Goal: Task Accomplishment & Management: Complete application form

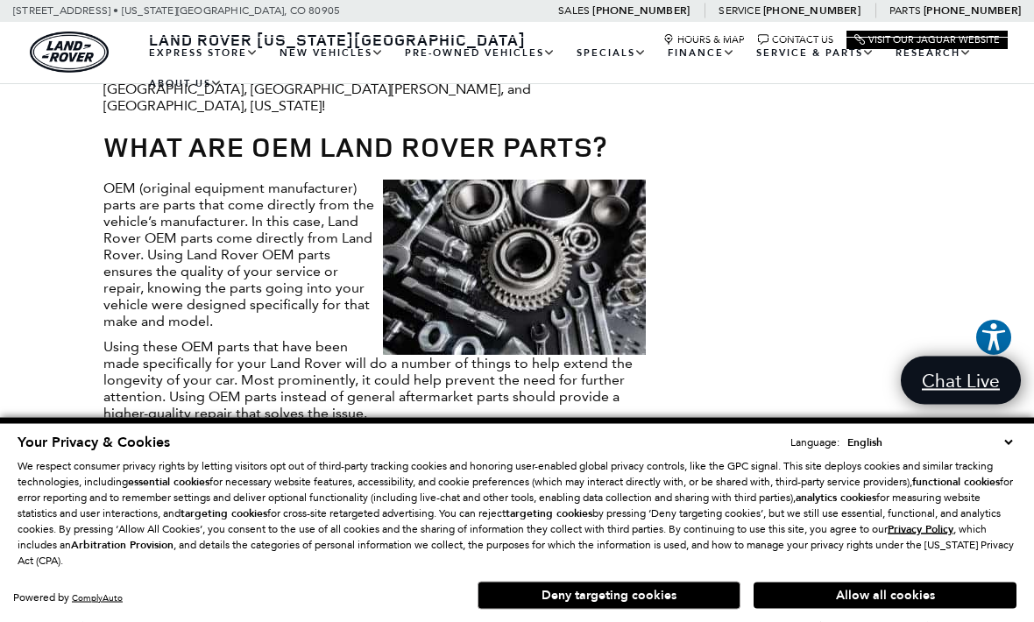
scroll to position [700, 0]
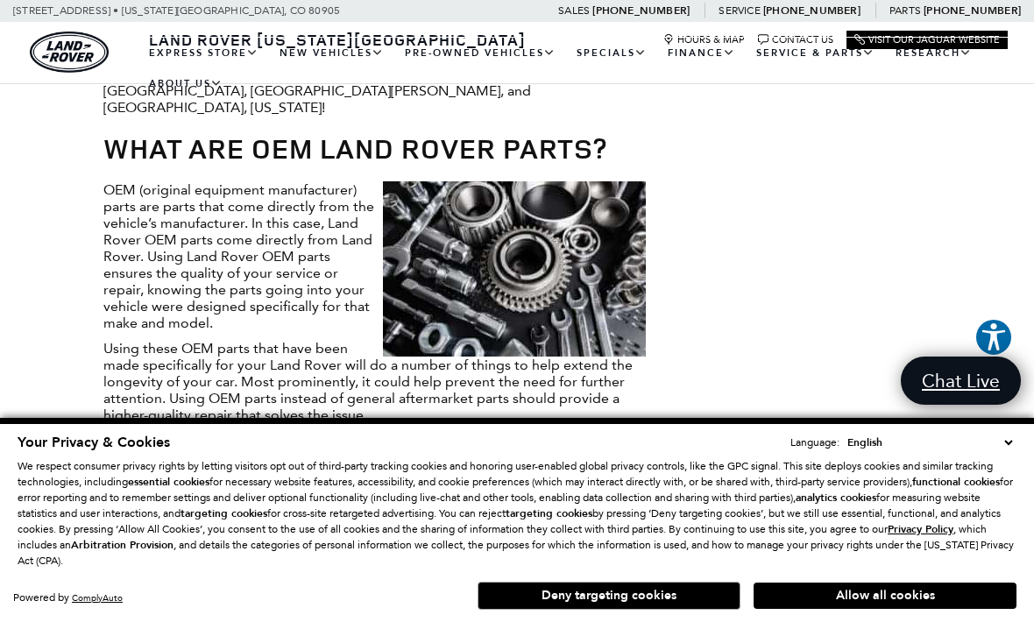
click at [542, 596] on button "Deny targeting cookies" at bounding box center [609, 596] width 263 height 28
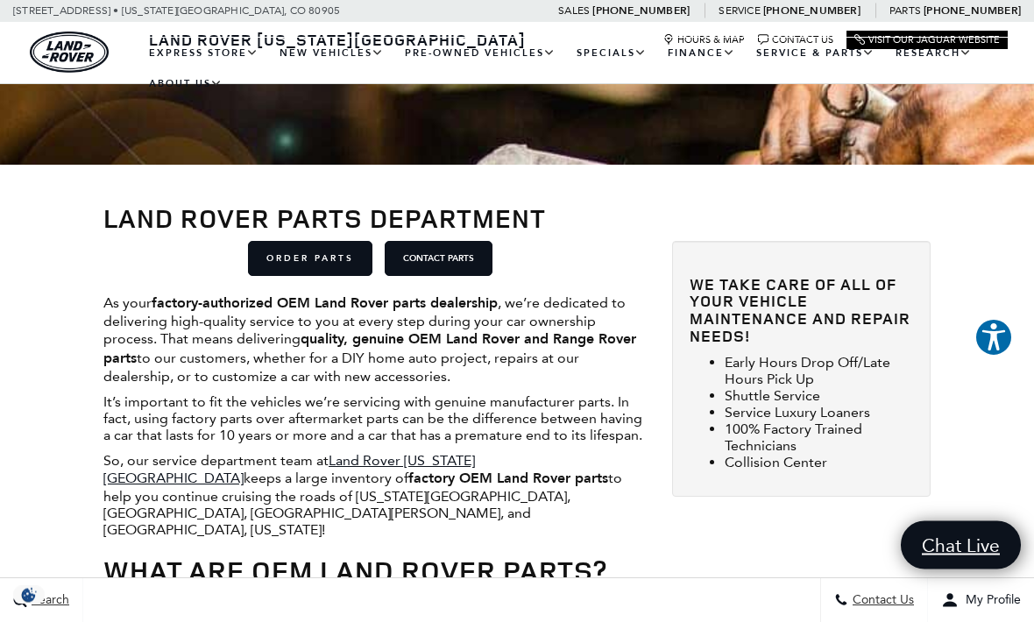
scroll to position [277, 0]
click at [290, 255] on link "ORDER PARTS" at bounding box center [310, 258] width 124 height 35
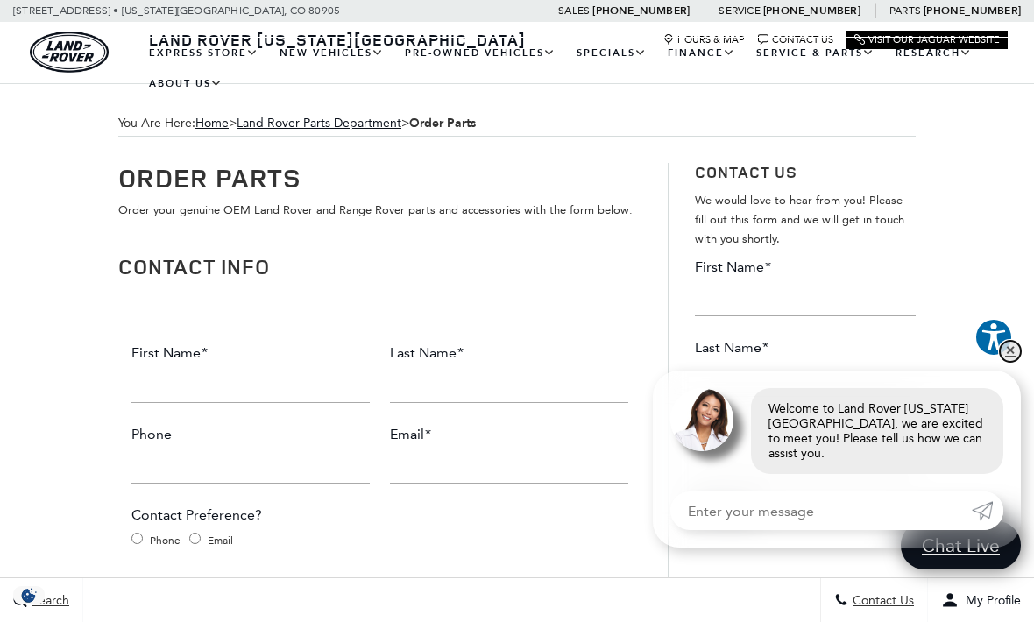
click at [1012, 348] on link "✕" at bounding box center [1010, 351] width 21 height 21
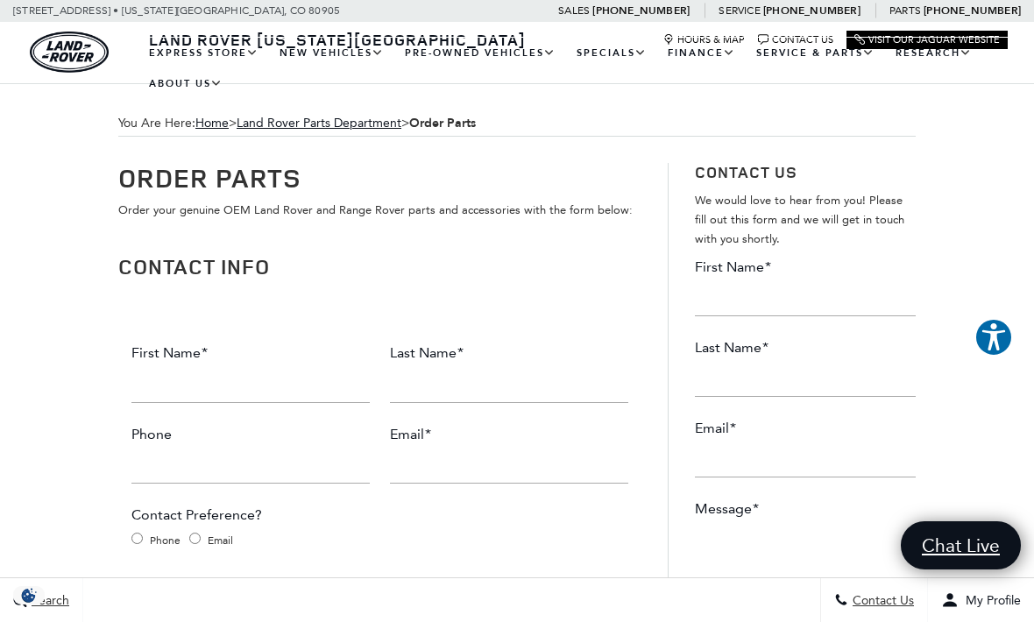
click at [144, 392] on input "First Name *" at bounding box center [250, 385] width 238 height 35
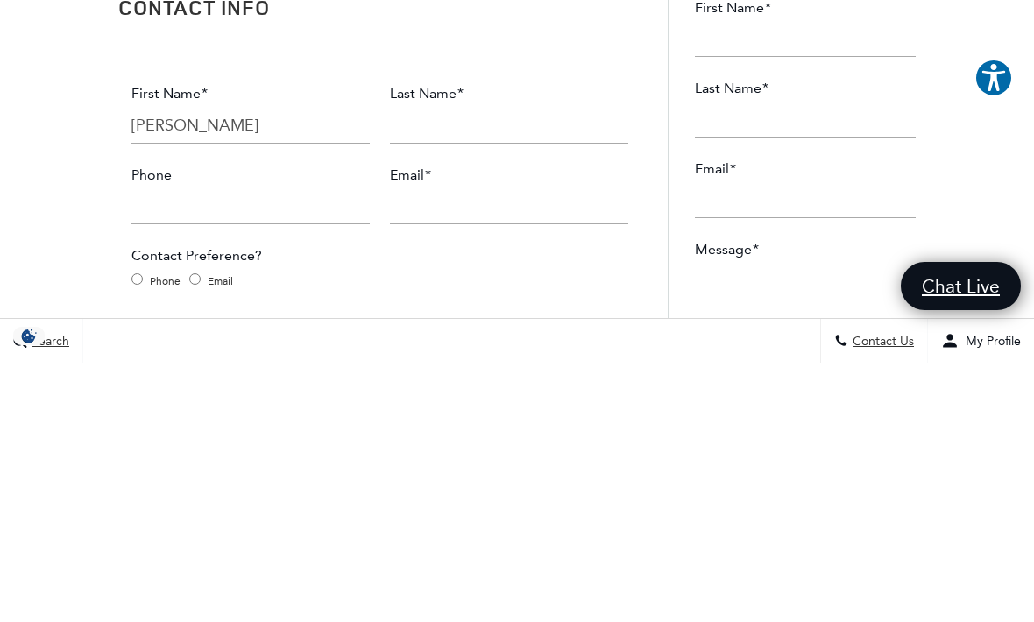
type input "[PERSON_NAME]"
click at [400, 368] on input "Last Name *" at bounding box center [509, 385] width 238 height 35
type input "[PERSON_NAME]"
click at [151, 449] on input "Phone" at bounding box center [250, 466] width 238 height 35
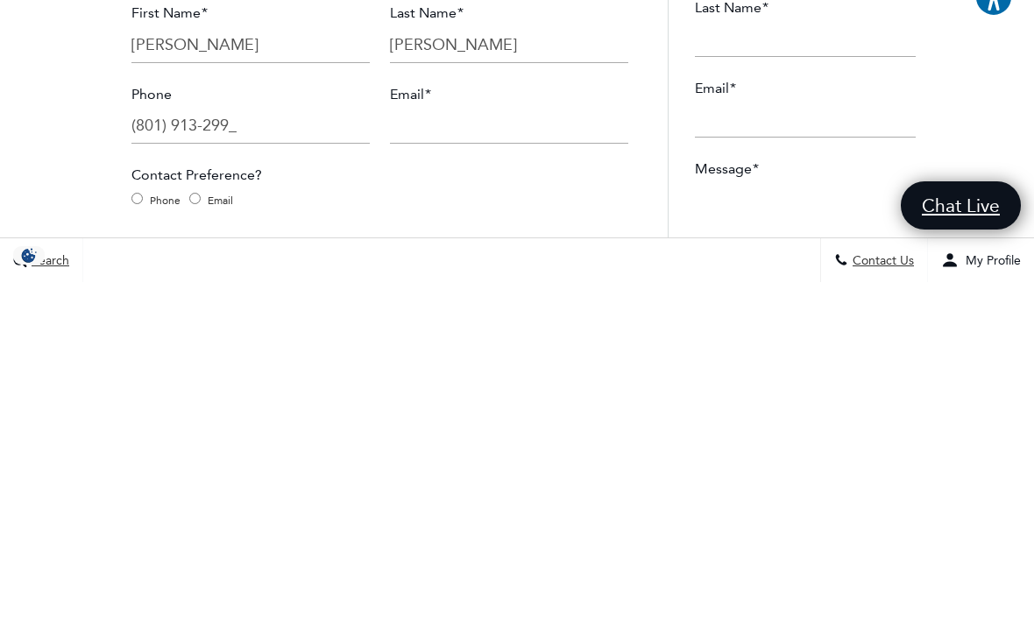
type input "[PHONE_NUMBER]"
click at [413, 449] on input "Email *" at bounding box center [509, 466] width 238 height 35
type input "[PERSON_NAME][EMAIL_ADDRESS][PERSON_NAME][DOMAIN_NAME]"
click at [133, 533] on input "Phone" at bounding box center [136, 538] width 11 height 11
radio input "true"
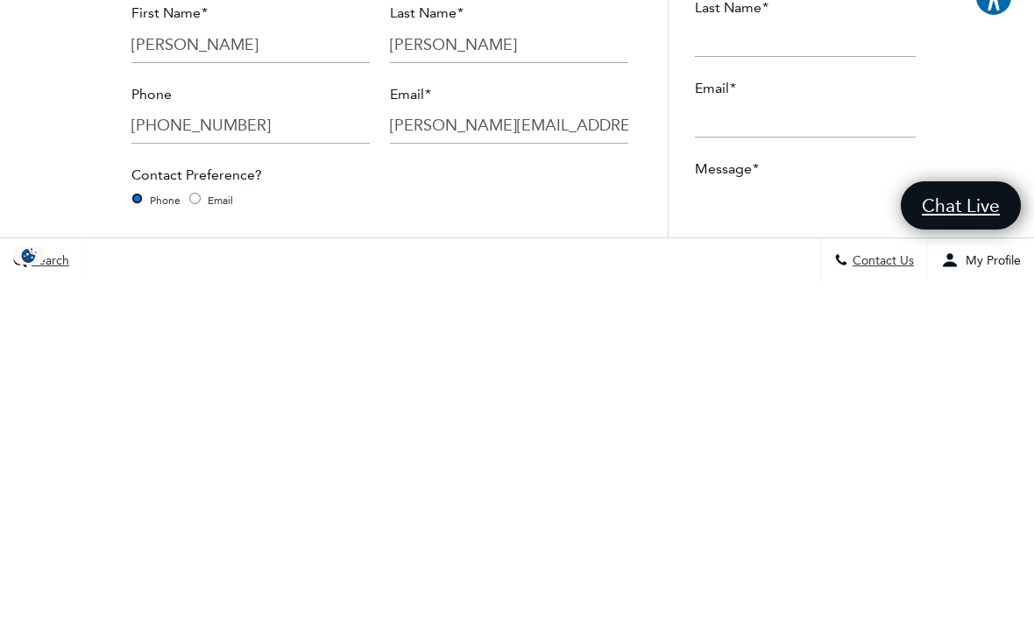
scroll to position [340, 0]
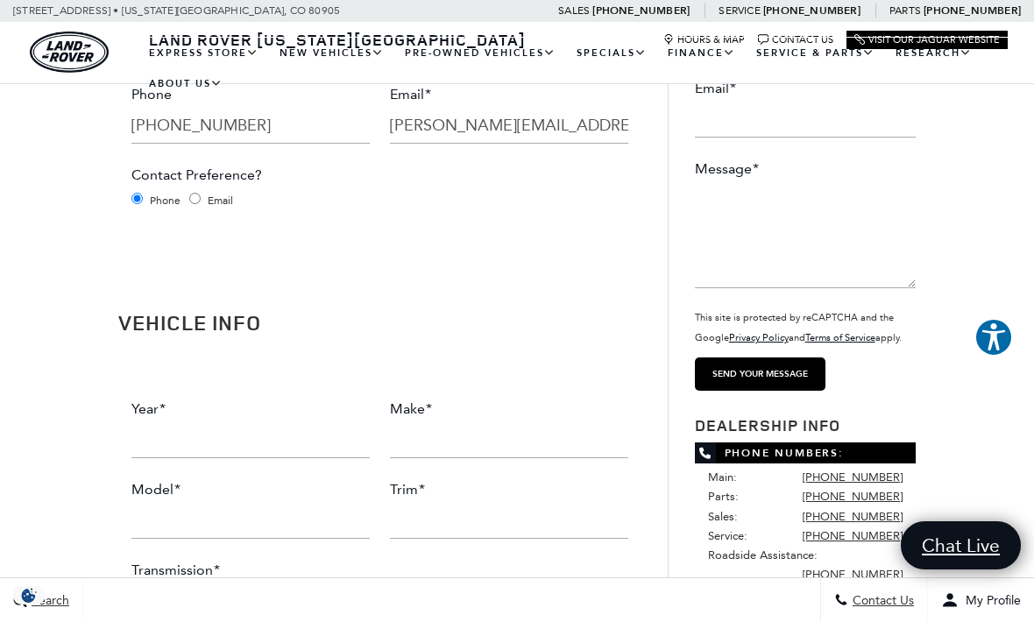
click at [151, 444] on input "Year *" at bounding box center [250, 440] width 238 height 35
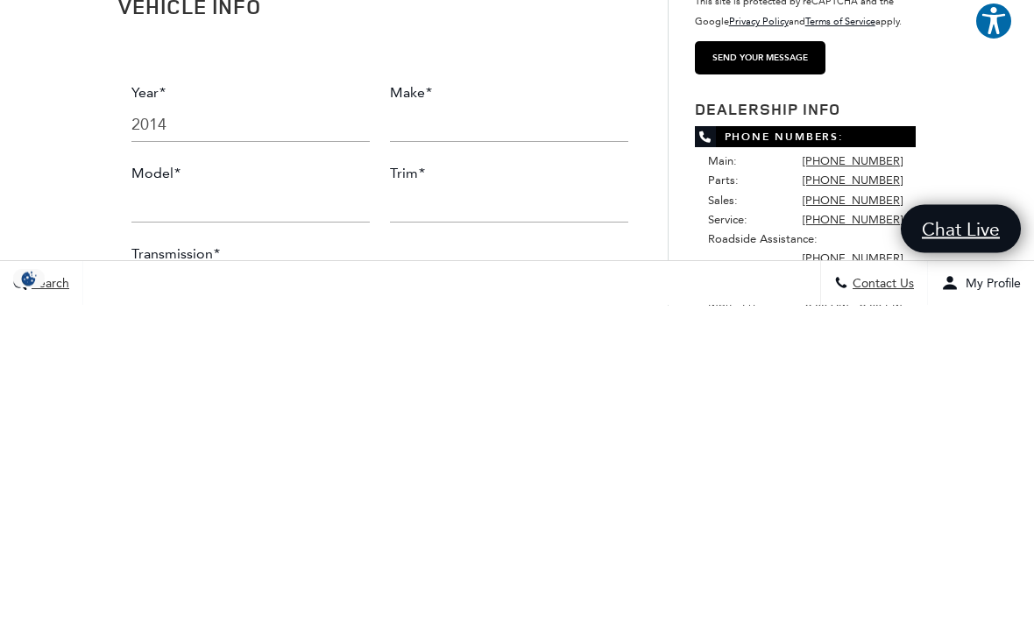
type input "2014"
click at [400, 424] on input "Make *" at bounding box center [509, 441] width 238 height 35
type input "Jaguar"
click at [144, 505] on input "Model *" at bounding box center [250, 522] width 238 height 35
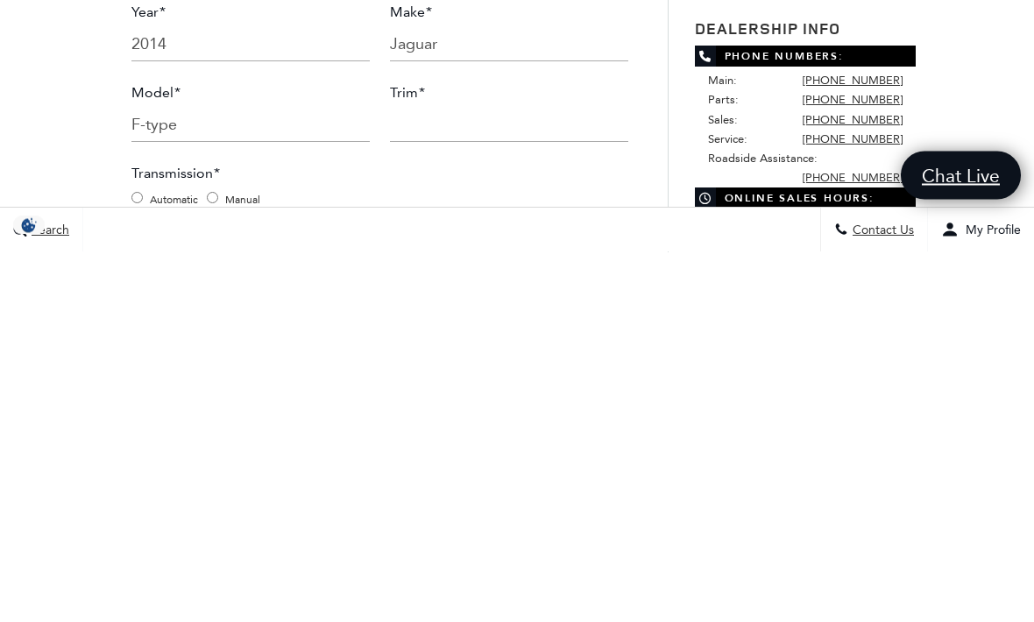
type input "F-type"
click at [423, 478] on input "Trim *" at bounding box center [509, 495] width 238 height 35
click at [131, 563] on input "Automatic" at bounding box center [136, 568] width 11 height 11
radio input "true"
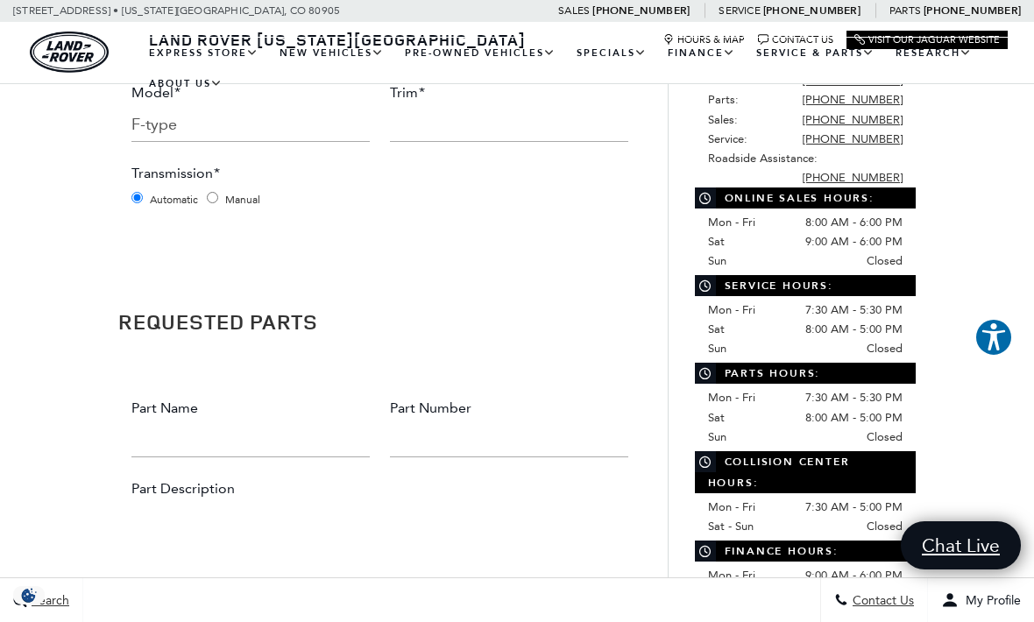
click at [425, 126] on input "Trim *" at bounding box center [509, 124] width 238 height 35
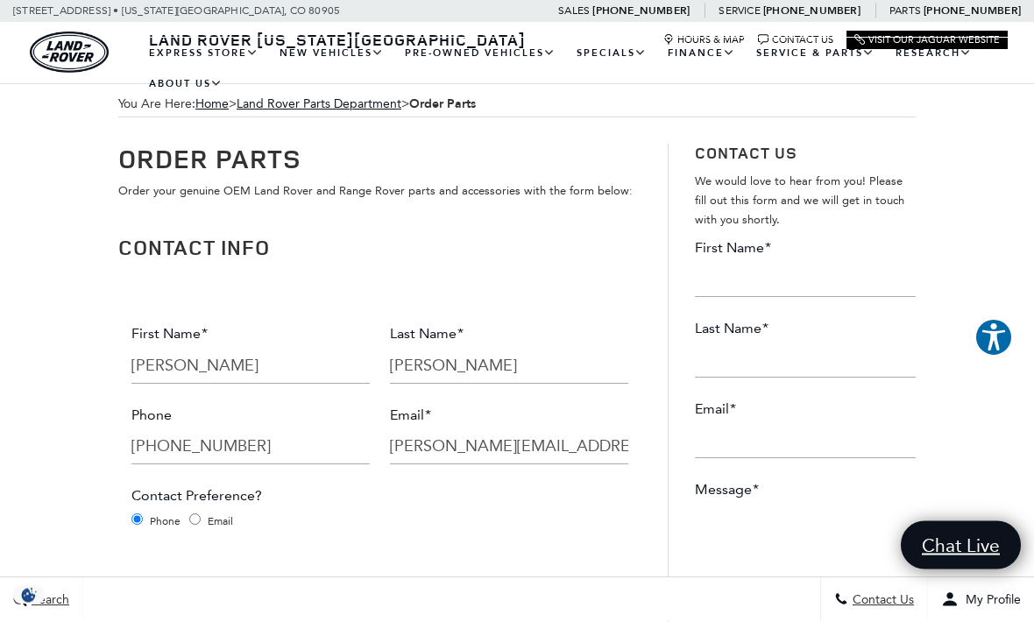
scroll to position [0, 0]
